Goal: Task Accomplishment & Management: Manage account settings

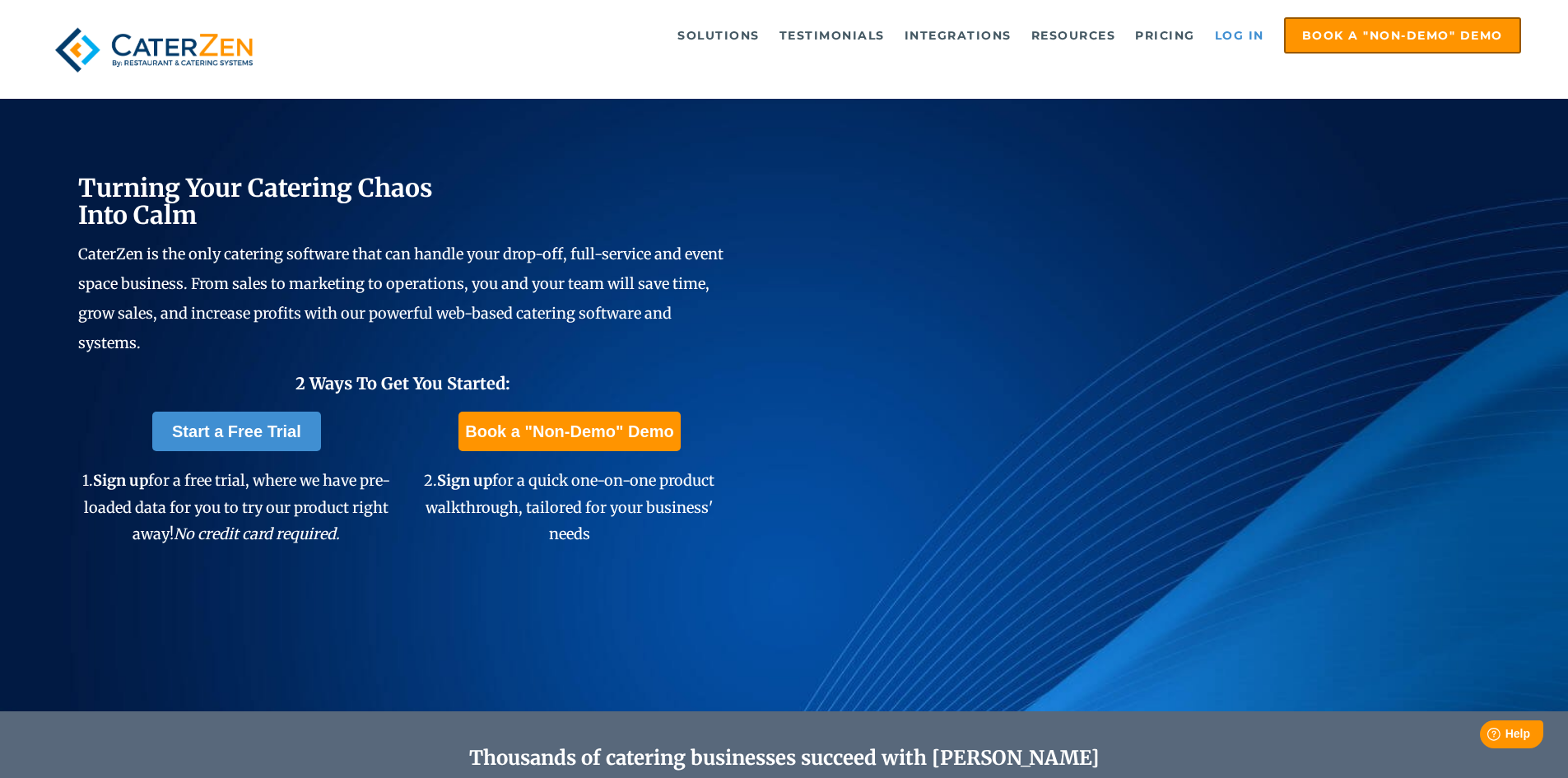
click at [1238, 37] on link "Log in" at bounding box center [1239, 35] width 66 height 33
click at [1237, 38] on link "Log in" at bounding box center [1239, 35] width 66 height 33
click at [1217, 37] on link "Log in" at bounding box center [1239, 35] width 66 height 33
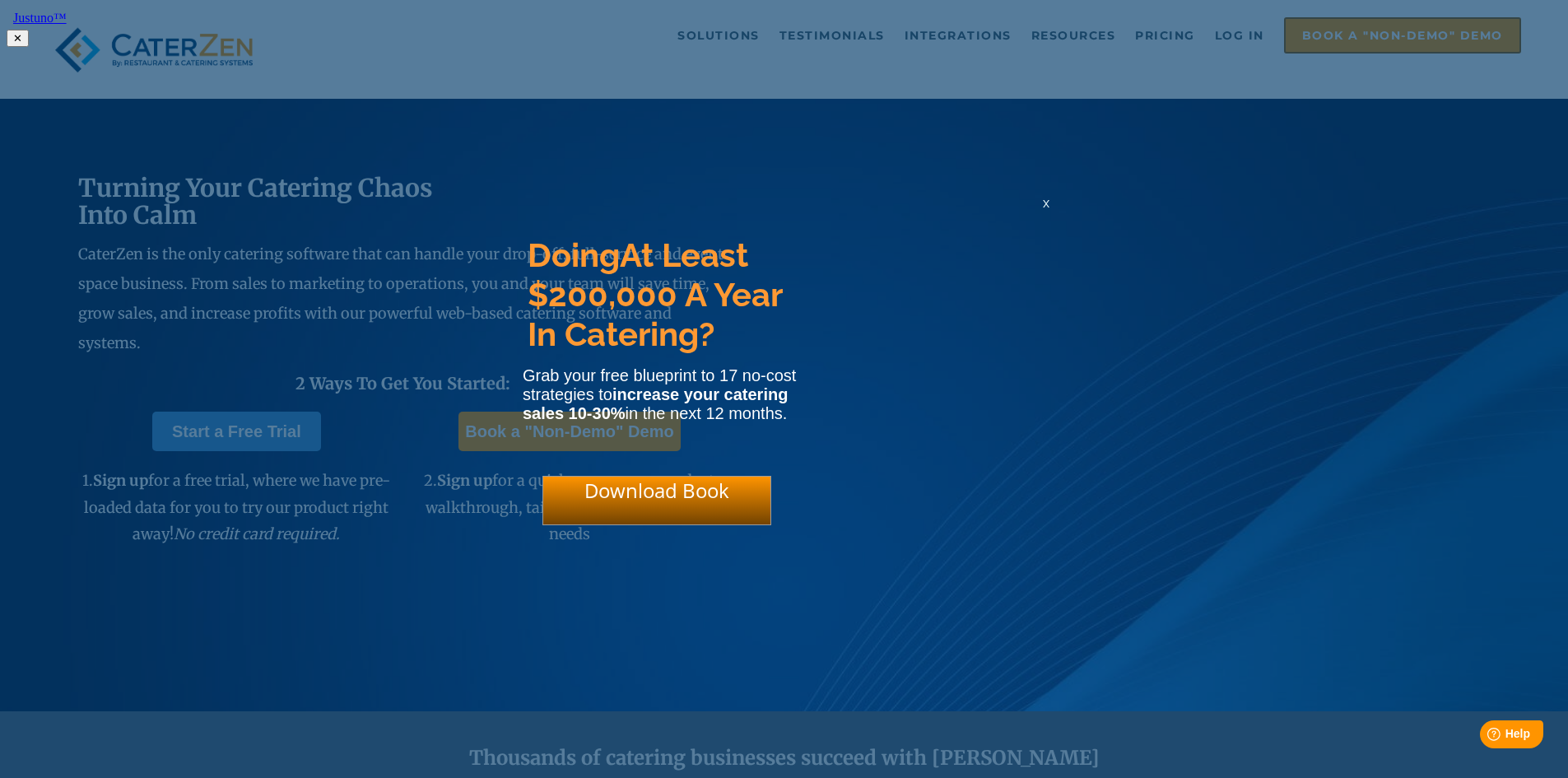
click at [1244, 43] on html "Justuno™ ✕ Doing At Least $200,000 A Year In Catering? Grab your free blueprint…" at bounding box center [784, 27] width 1568 height 54
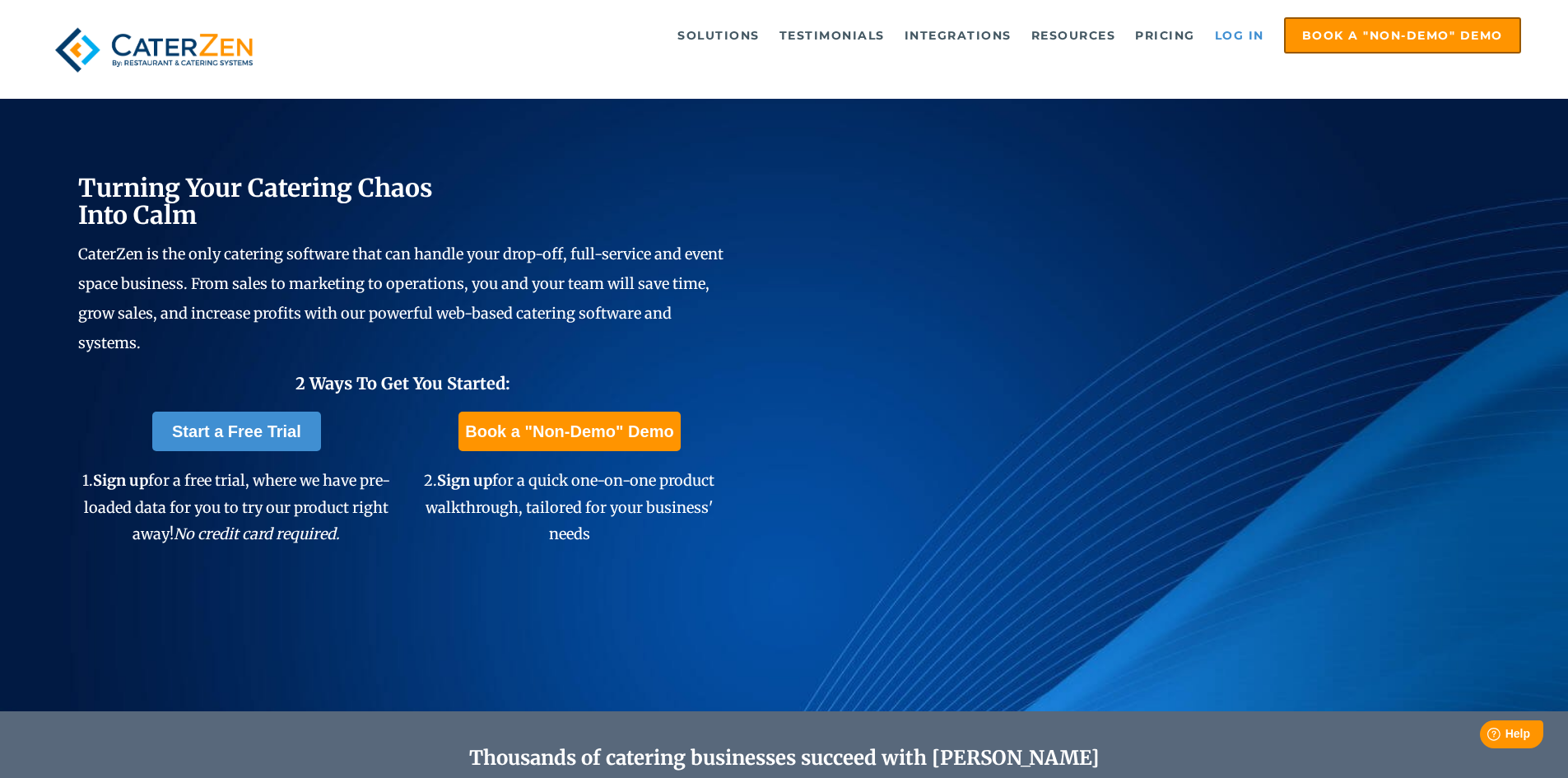
click at [1244, 40] on link "Log in" at bounding box center [1239, 35] width 66 height 33
